Goal: Entertainment & Leisure: Consume media (video, audio)

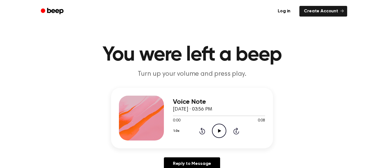
click at [219, 131] on icon at bounding box center [219, 131] width 3 height 4
click at [220, 131] on icon at bounding box center [219, 131] width 3 height 4
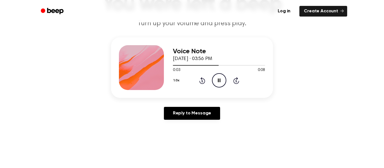
scroll to position [50, 0]
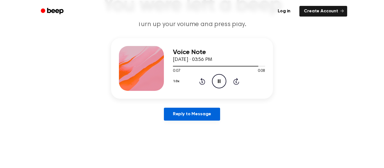
click at [196, 114] on link "Reply to Message" at bounding box center [192, 114] width 56 height 13
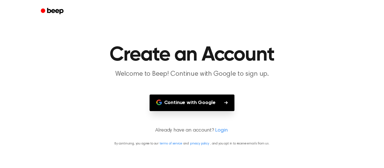
click at [193, 105] on button "Continue with Google" at bounding box center [192, 103] width 85 height 17
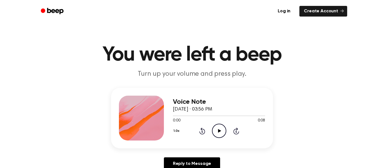
click at [209, 125] on div "1.0x Rewind 5 seconds Play Audio Skip 5 seconds" at bounding box center [219, 131] width 92 height 14
click at [217, 128] on icon "Play Audio" at bounding box center [219, 131] width 14 height 14
click at [282, 13] on link "Log in" at bounding box center [284, 11] width 24 height 13
click at [212, 134] on circle at bounding box center [219, 131] width 14 height 14
click at [218, 132] on icon at bounding box center [219, 131] width 3 height 4
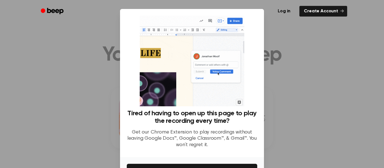
click at [318, 95] on div at bounding box center [192, 84] width 384 height 168
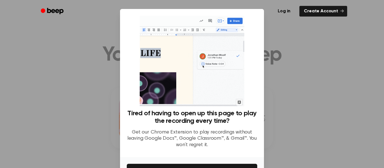
click at [300, 110] on div at bounding box center [192, 84] width 384 height 168
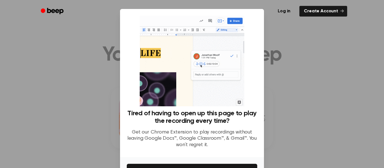
click at [38, 92] on div at bounding box center [192, 84] width 384 height 168
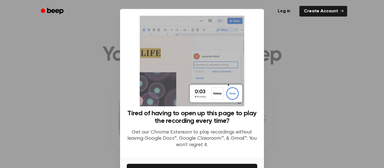
click at [38, 92] on div at bounding box center [192, 84] width 384 height 168
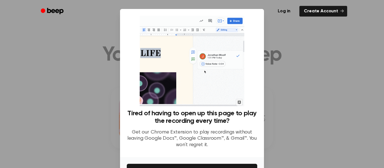
click at [151, 75] on img at bounding box center [192, 61] width 104 height 91
click at [91, 90] on div at bounding box center [192, 84] width 384 height 168
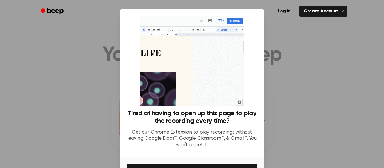
click at [289, 90] on div at bounding box center [192, 84] width 384 height 168
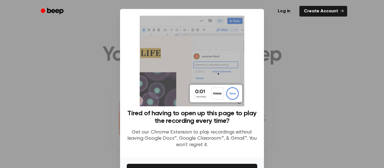
click at [291, 32] on div at bounding box center [192, 84] width 384 height 168
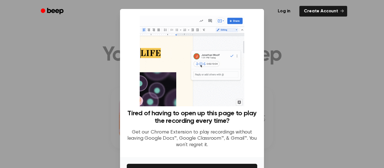
click at [291, 32] on div at bounding box center [192, 84] width 384 height 168
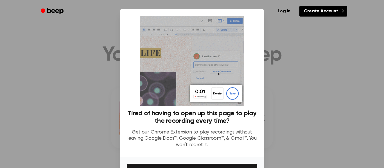
click at [345, 8] on link "Create Account" at bounding box center [324, 11] width 48 height 11
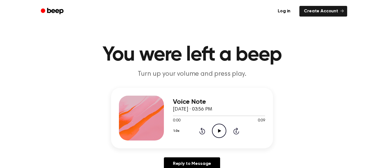
click at [217, 132] on icon "Play Audio" at bounding box center [219, 131] width 14 height 14
click at [221, 131] on icon "Play Audio" at bounding box center [219, 131] width 14 height 14
click at [206, 163] on link "Reply to Message" at bounding box center [192, 164] width 56 height 13
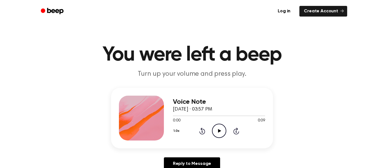
click at [222, 131] on icon "Play Audio" at bounding box center [219, 131] width 14 height 14
click at [224, 133] on icon "Play Audio" at bounding box center [219, 131] width 14 height 14
click at [220, 132] on icon at bounding box center [219, 131] width 3 height 4
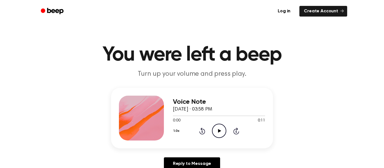
click at [216, 130] on icon "Play Audio" at bounding box center [219, 131] width 14 height 14
click at [217, 132] on icon "Play Audio" at bounding box center [219, 131] width 14 height 14
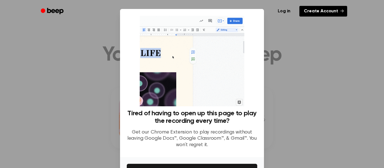
click at [308, 13] on link "Create Account" at bounding box center [324, 11] width 48 height 11
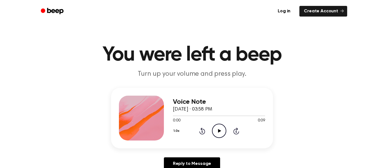
click at [221, 133] on icon "Play Audio" at bounding box center [219, 131] width 14 height 14
click at [221, 133] on icon "Pause Audio" at bounding box center [219, 131] width 14 height 14
click at [221, 133] on icon "Play Audio" at bounding box center [219, 131] width 14 height 14
click at [214, 134] on icon "Play Audio" at bounding box center [219, 131] width 14 height 14
click at [215, 129] on icon "Play Audio" at bounding box center [219, 131] width 14 height 14
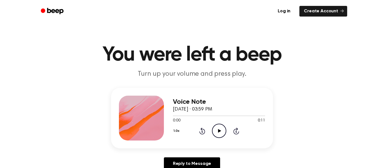
click at [217, 131] on icon "Play Audio" at bounding box center [219, 131] width 14 height 14
click at [218, 133] on icon "Play Audio" at bounding box center [219, 131] width 14 height 14
click at [224, 131] on icon "Play Audio" at bounding box center [219, 131] width 14 height 14
click at [217, 130] on icon "Play Audio" at bounding box center [219, 131] width 14 height 14
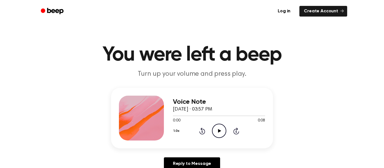
click at [225, 128] on icon "Play Audio" at bounding box center [219, 131] width 14 height 14
click at [218, 128] on icon "Play Audio" at bounding box center [219, 131] width 14 height 14
click at [217, 126] on icon "Play Audio" at bounding box center [219, 131] width 14 height 14
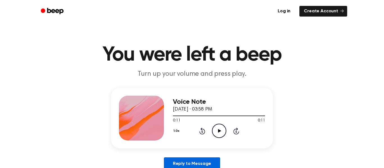
click at [209, 162] on link "Reply to Message" at bounding box center [192, 164] width 56 height 13
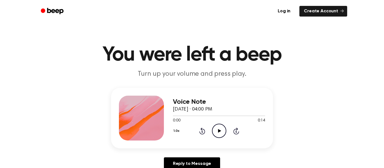
click at [221, 131] on icon "Play Audio" at bounding box center [219, 131] width 14 height 14
